Goal: Task Accomplishment & Management: Use online tool/utility

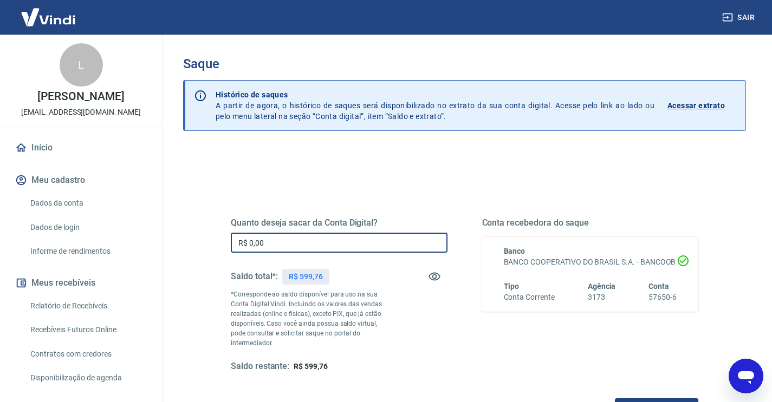
click at [302, 249] on input "R$ 0,00" at bounding box center [339, 243] width 217 height 20
type input "R$ 599,76"
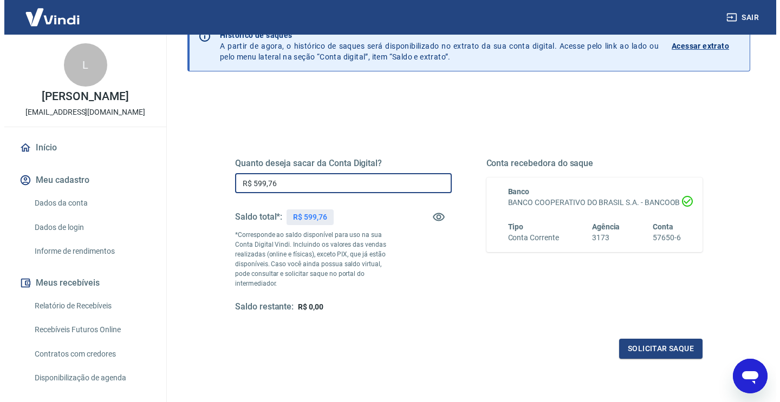
scroll to position [75, 0]
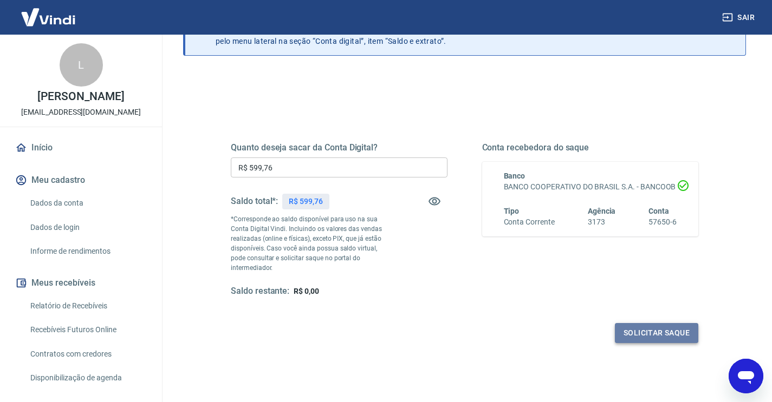
click at [651, 326] on button "Solicitar saque" at bounding box center [656, 333] width 83 height 20
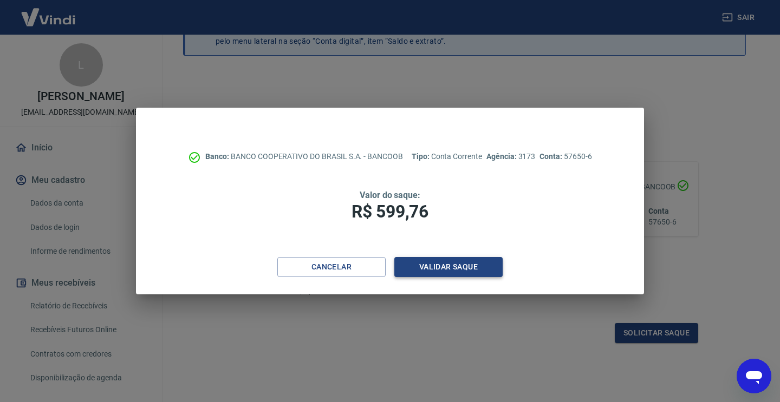
click at [463, 263] on button "Validar saque" at bounding box center [448, 267] width 108 height 20
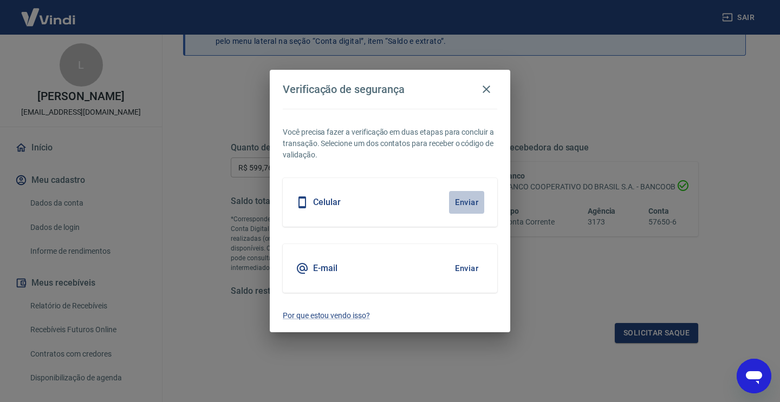
click at [467, 203] on button "Enviar" at bounding box center [466, 202] width 35 height 23
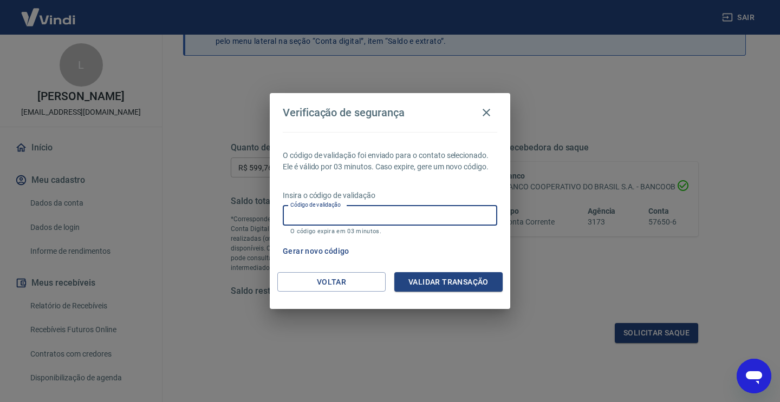
click at [413, 219] on input "Código de validação" at bounding box center [390, 216] width 215 height 20
type input "747757"
click at [456, 280] on button "Validar transação" at bounding box center [448, 282] width 108 height 20
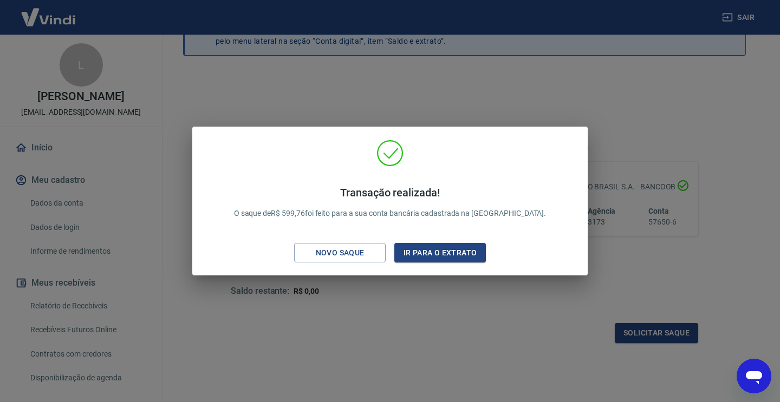
click at [423, 69] on div "Transação realizada! O saque de R$ 599,76 foi feito para a sua conta bancária c…" at bounding box center [390, 201] width 780 height 402
